Goal: Task Accomplishment & Management: Complete application form

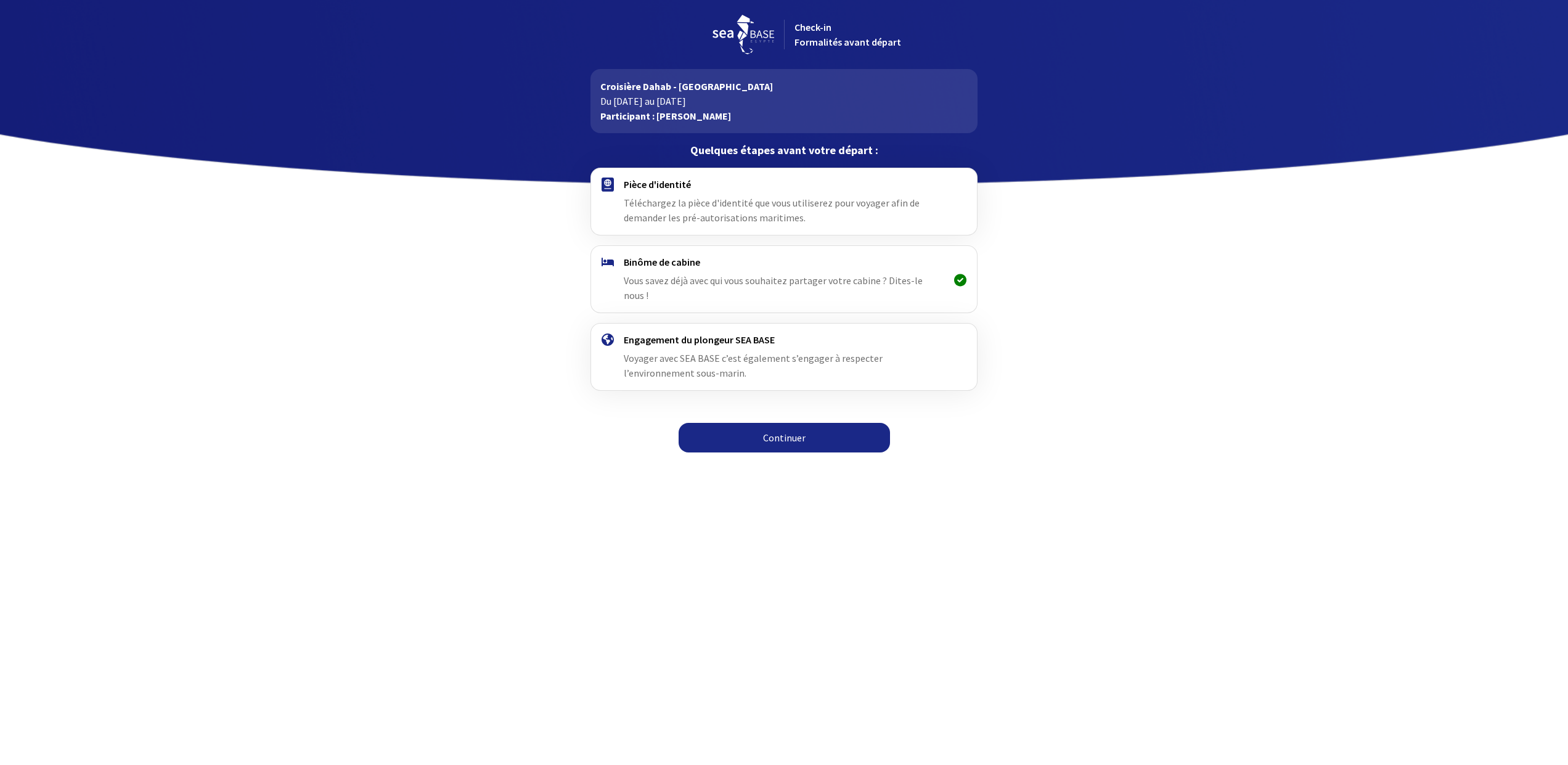
click at [786, 429] on link "Continuer" at bounding box center [784, 438] width 211 height 30
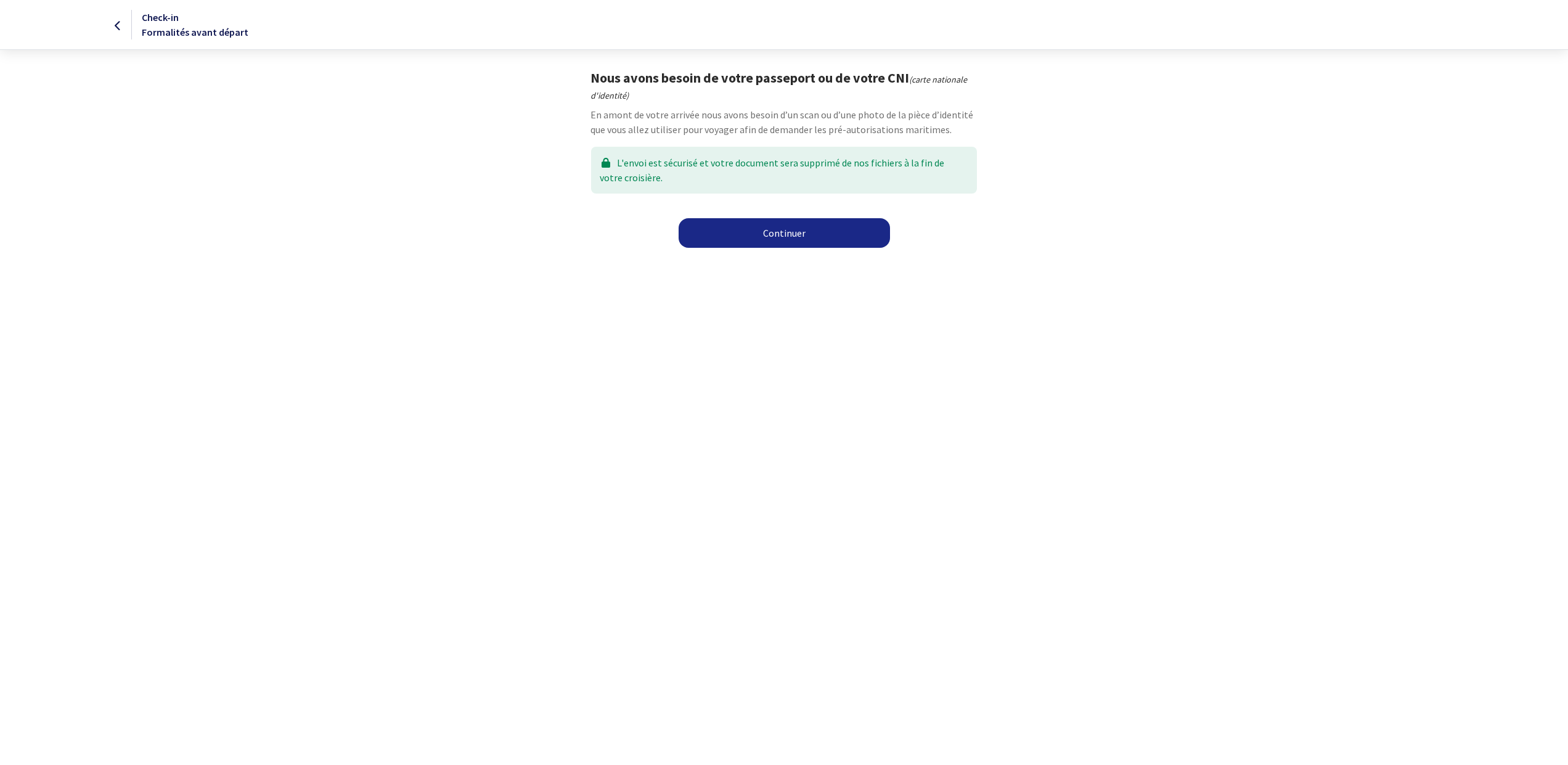
click at [789, 235] on link "Continuer" at bounding box center [784, 233] width 211 height 30
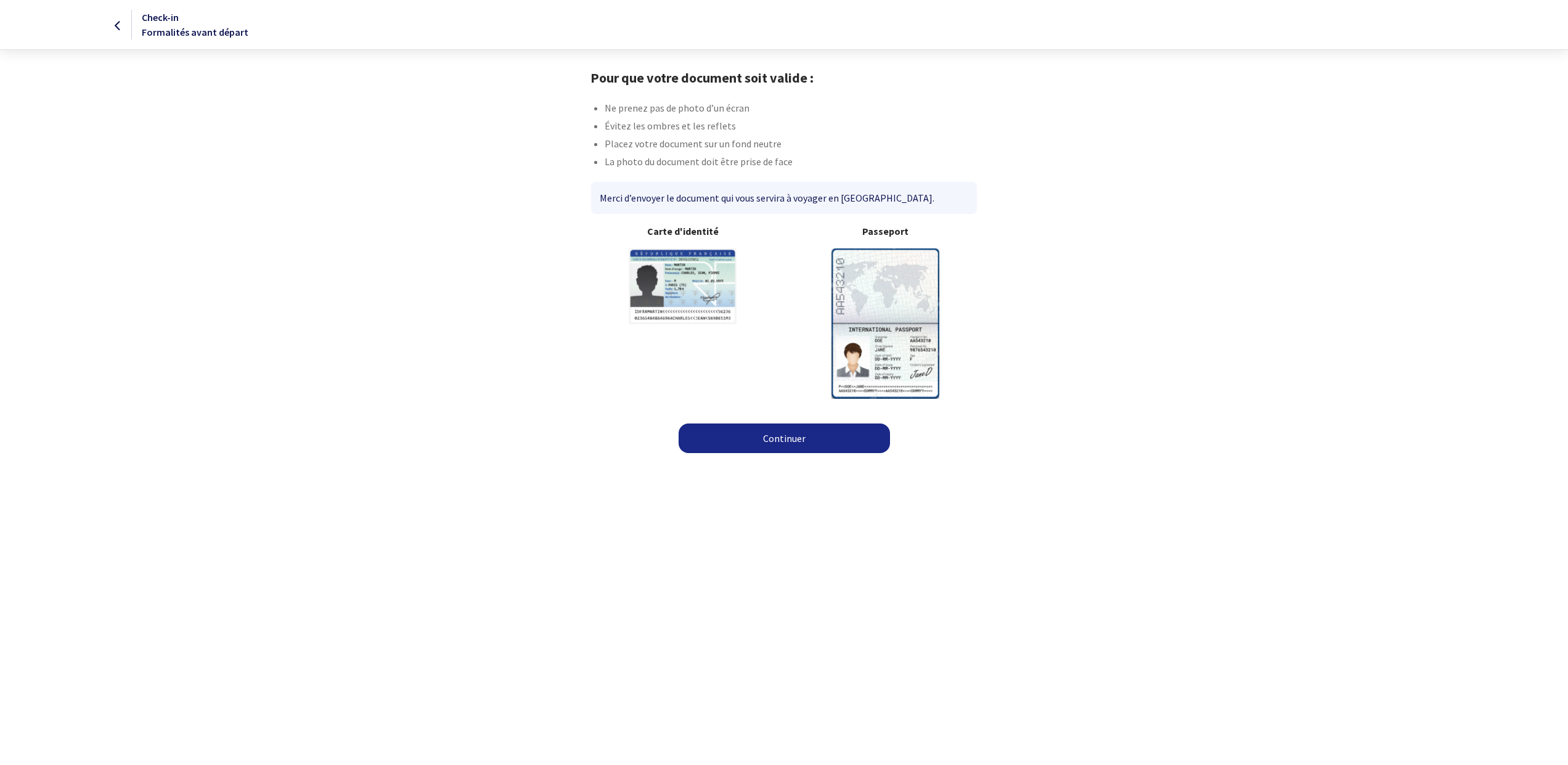
click at [891, 321] on img at bounding box center [885, 323] width 108 height 150
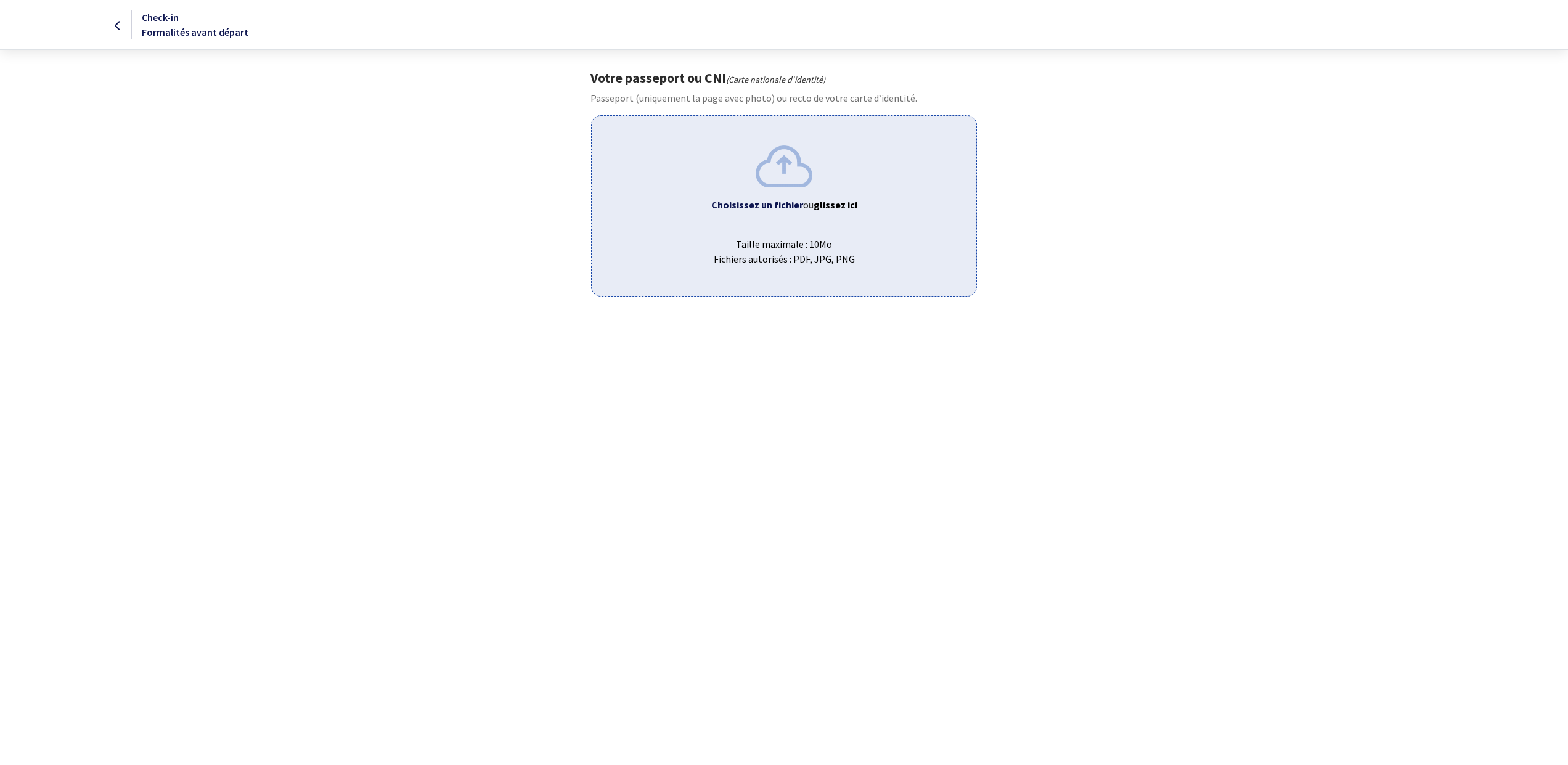
click at [784, 212] on div "Choisissez un fichier ou glissez ici Taille maximale : 10Mo Fichiers autorisés …" at bounding box center [784, 206] width 385 height 180
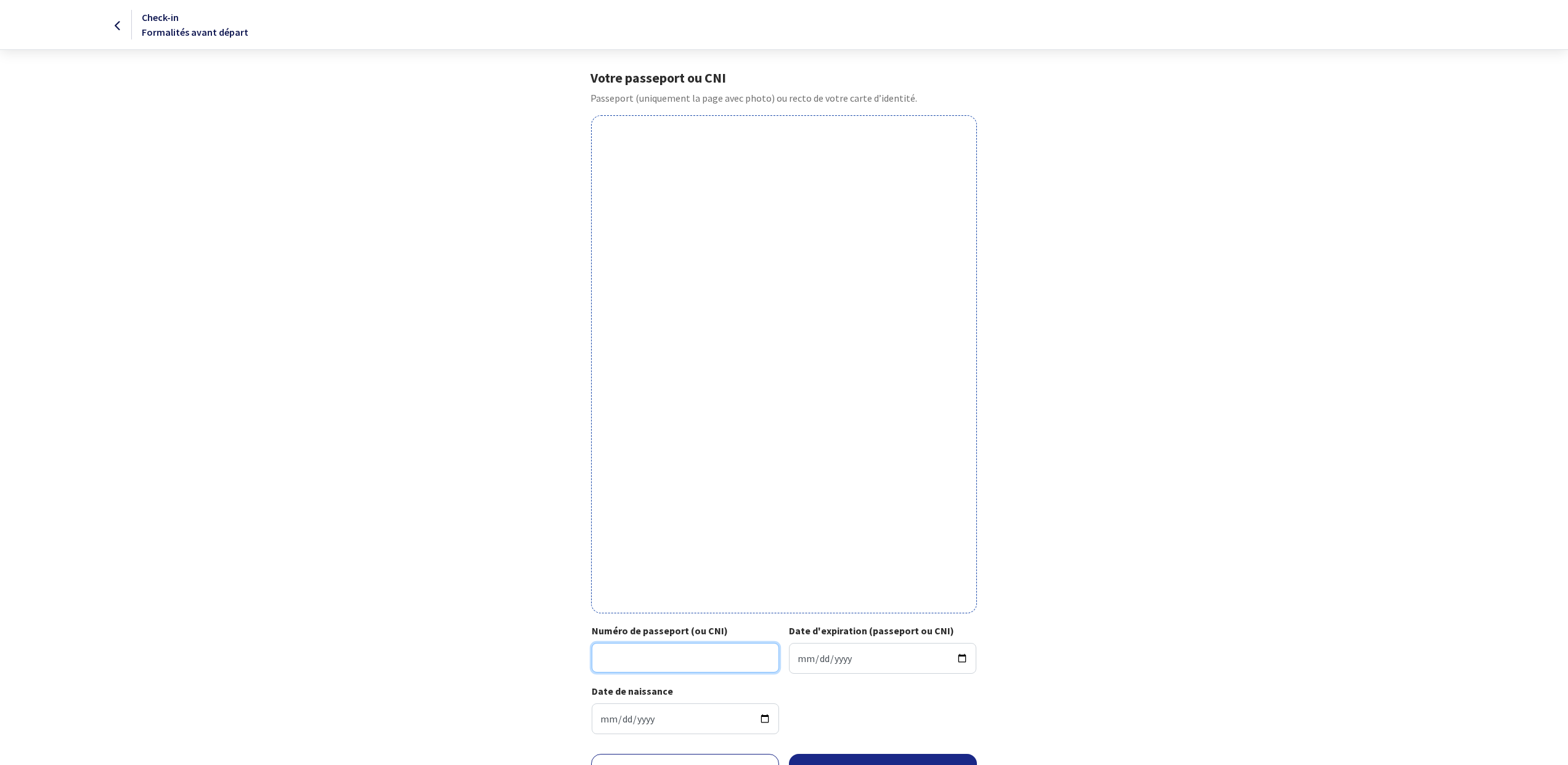
click at [697, 668] on input "Numéro de passeport (ou CNI)" at bounding box center [685, 657] width 188 height 30
type input "16CA72289"
click at [844, 654] on input "Date d'expiration (passeport ou CNI)" at bounding box center [882, 658] width 188 height 31
type input "2026-05-29"
click at [919, 741] on div "Date de naissance 1959-02-04" at bounding box center [784, 713] width 384 height 61
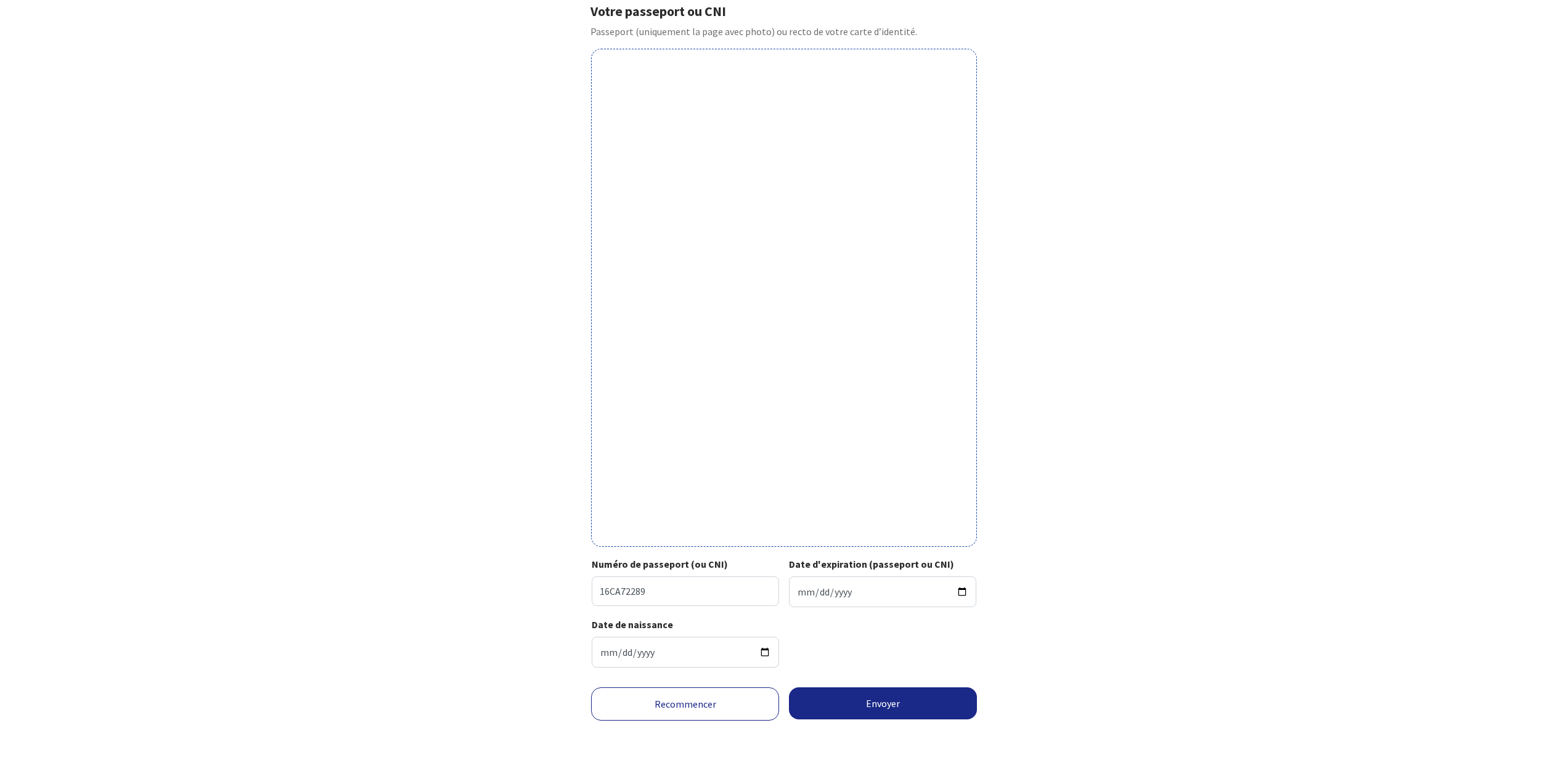
scroll to position [77, 0]
click at [883, 706] on button "Envoyer" at bounding box center [883, 703] width 188 height 32
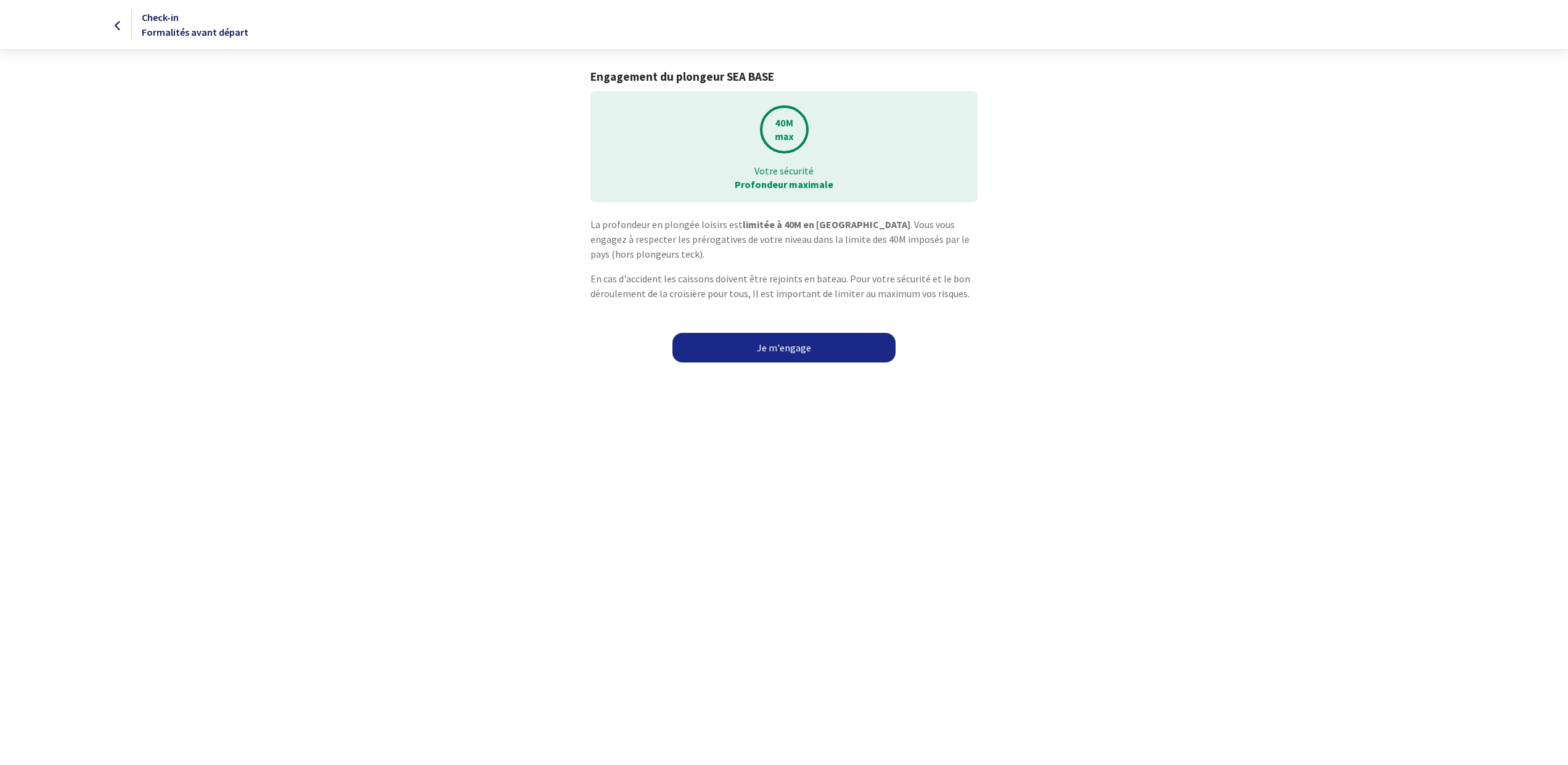
click at [782, 346] on link "Je m'engage" at bounding box center [784, 347] width 223 height 30
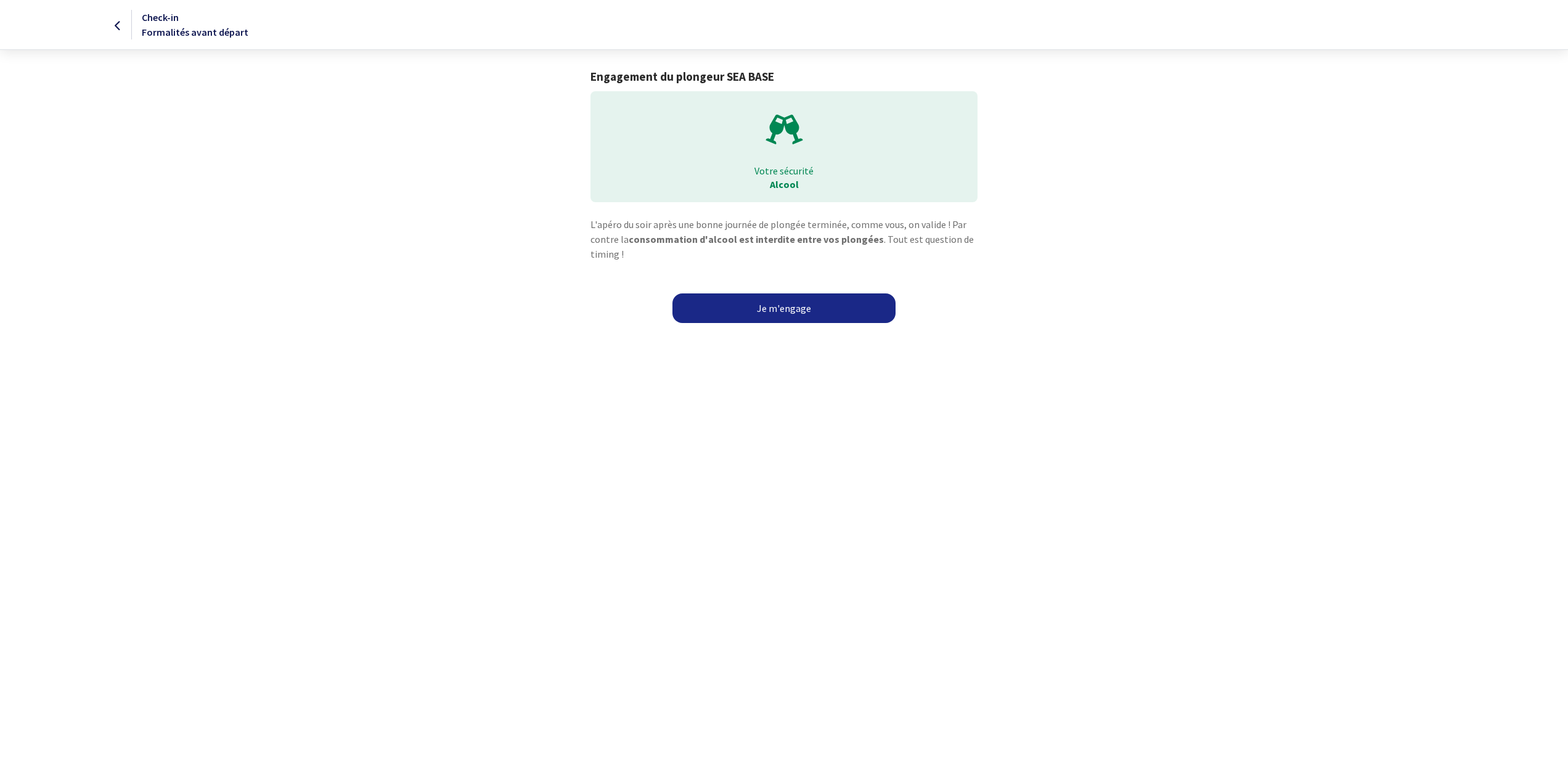
click at [792, 300] on link "Je m'engage" at bounding box center [784, 308] width 223 height 30
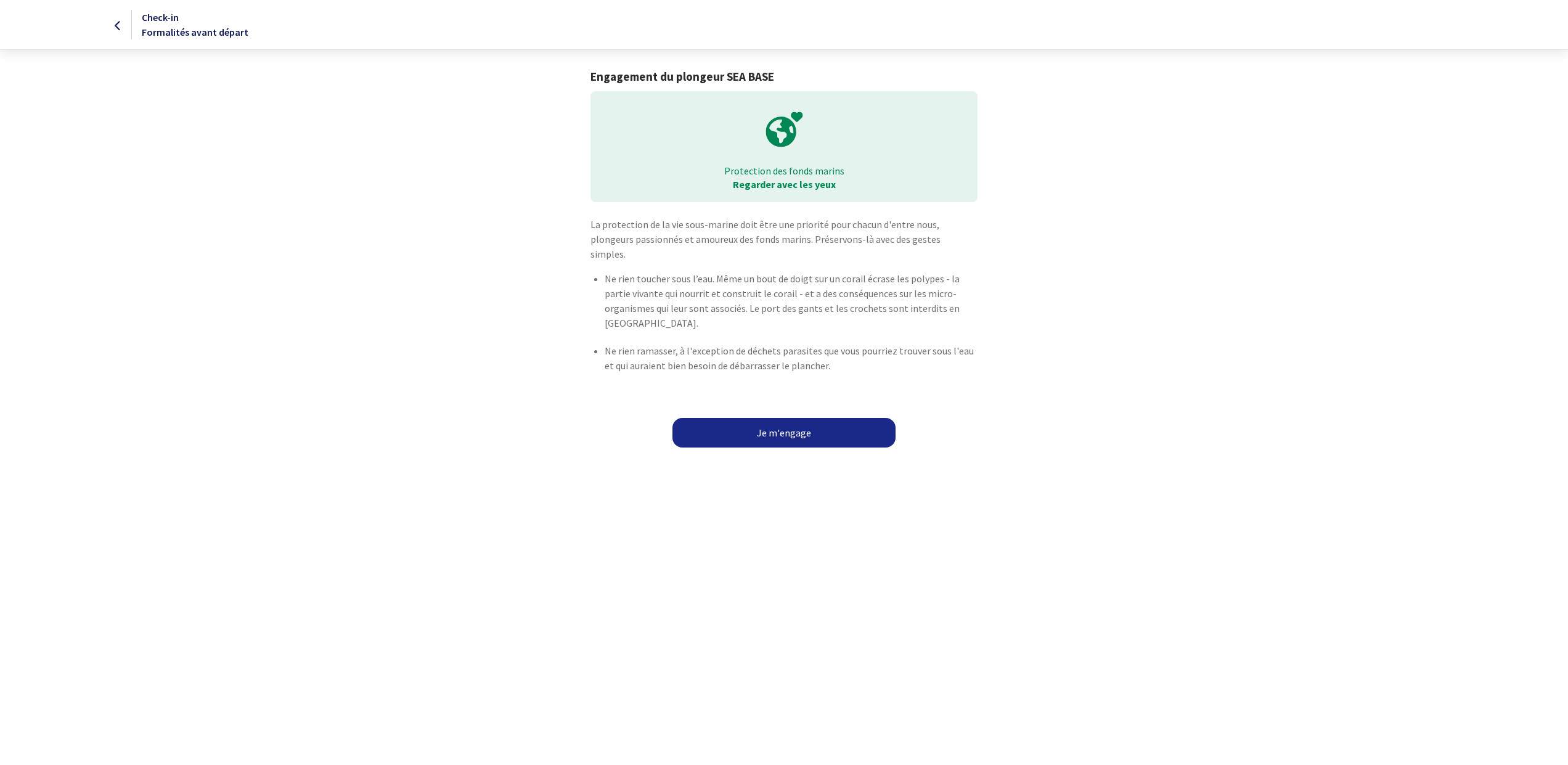
click at [787, 424] on link "Je m'engage" at bounding box center [784, 432] width 223 height 30
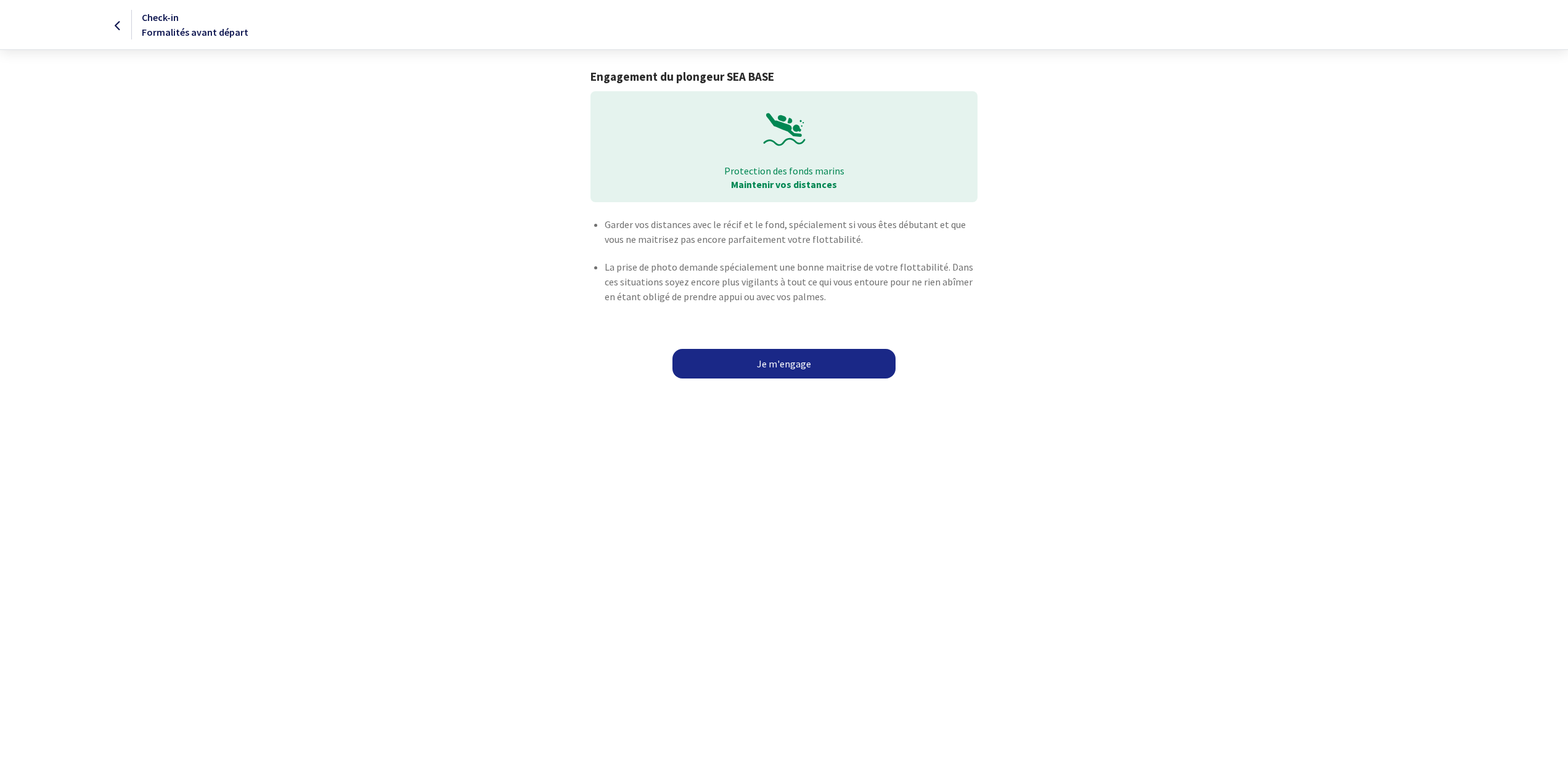
click at [788, 369] on link "Je m'engage" at bounding box center [784, 363] width 223 height 30
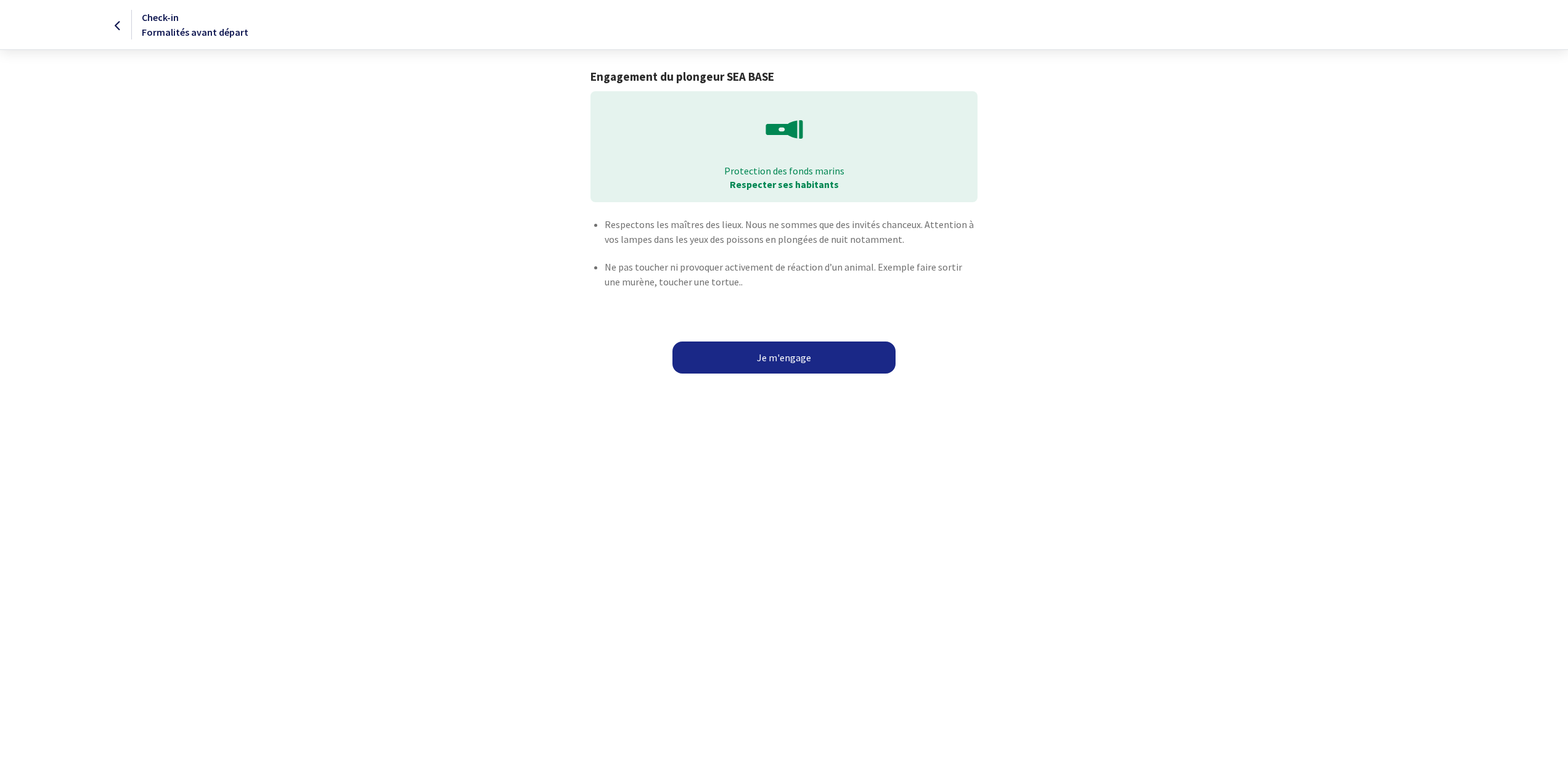
click at [791, 362] on button "Je m'engage" at bounding box center [784, 358] width 223 height 32
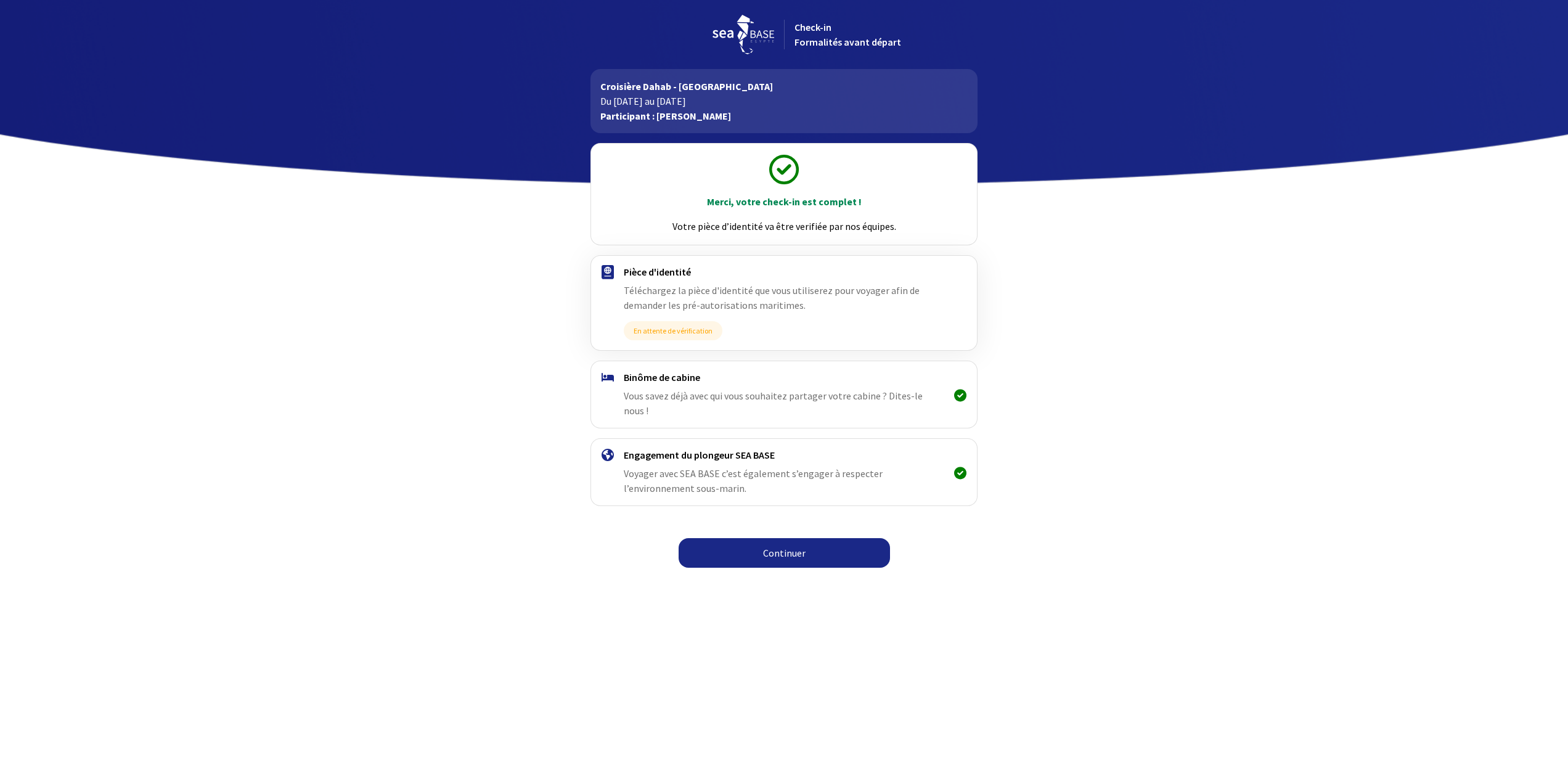
click at [768, 538] on link "Continuer" at bounding box center [784, 553] width 211 height 30
click at [788, 547] on link "Continuer" at bounding box center [784, 553] width 211 height 30
